Goal: Use online tool/utility: Utilize a website feature to perform a specific function

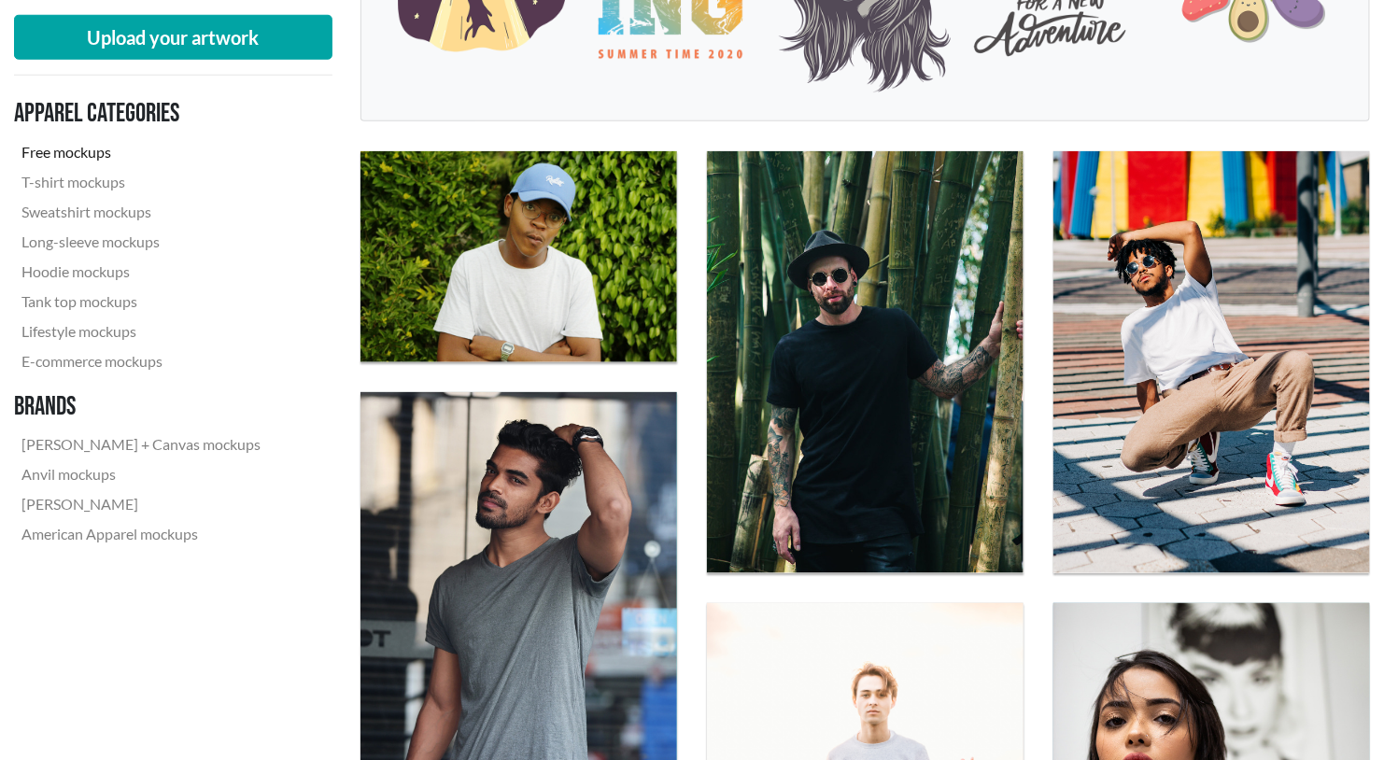
scroll to position [560, 0]
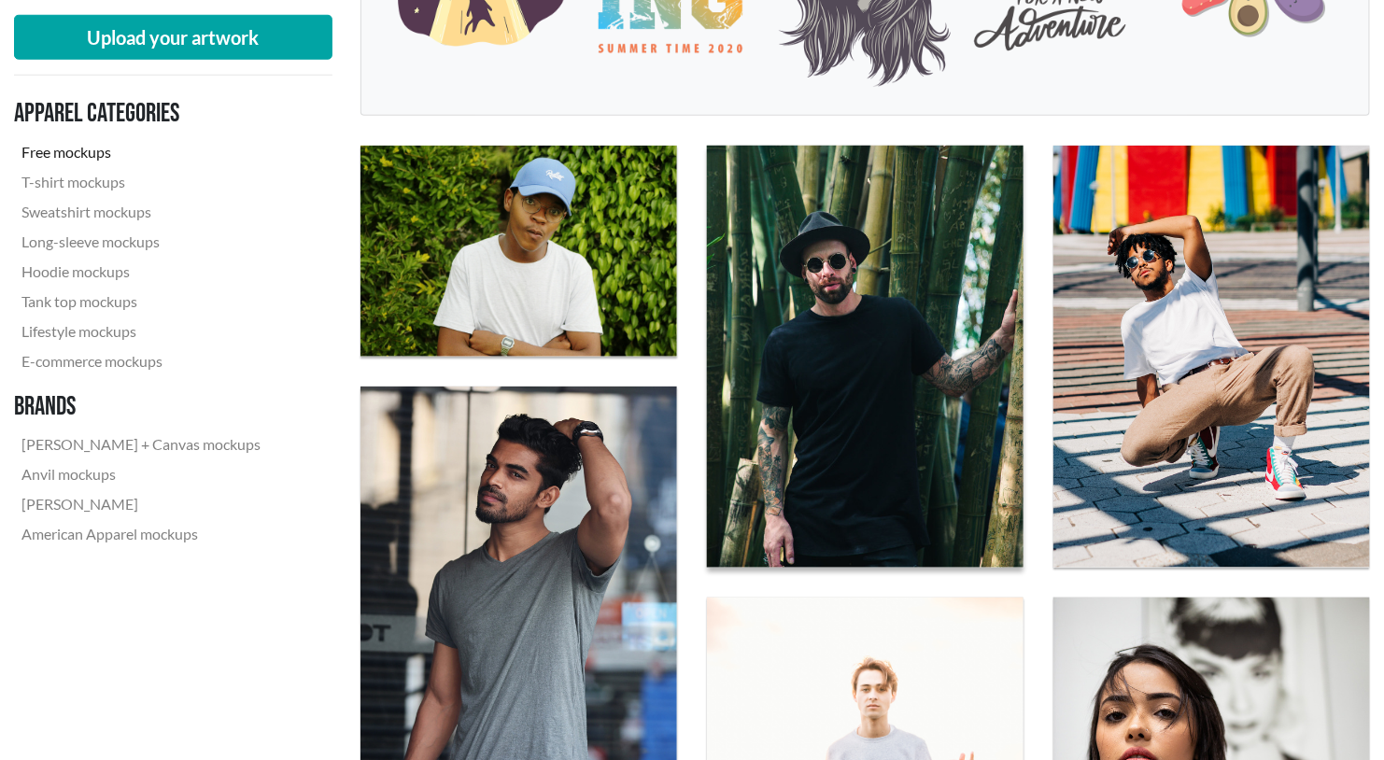
click at [862, 335] on img at bounding box center [865, 356] width 348 height 464
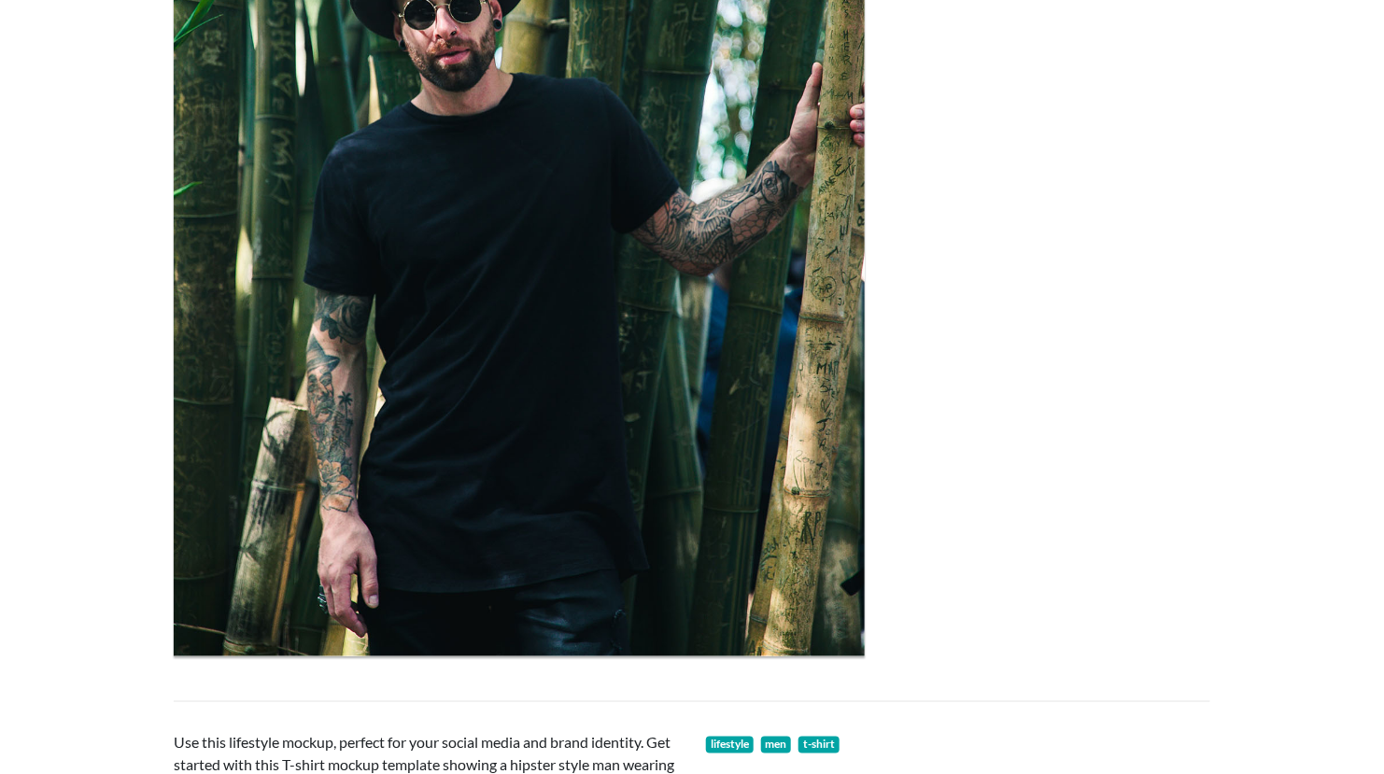
scroll to position [467, 0]
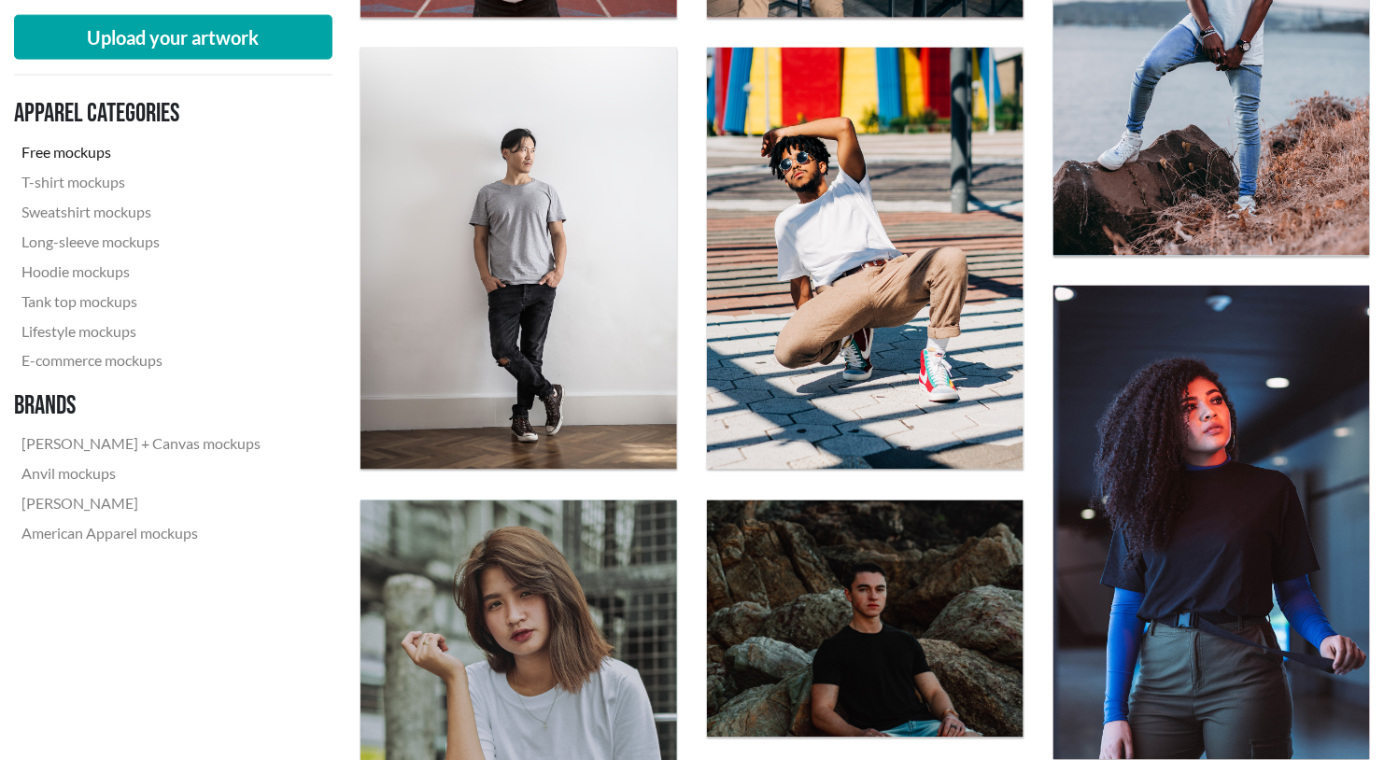
scroll to position [1214, 0]
